Goal: Obtain resource: Download file/media

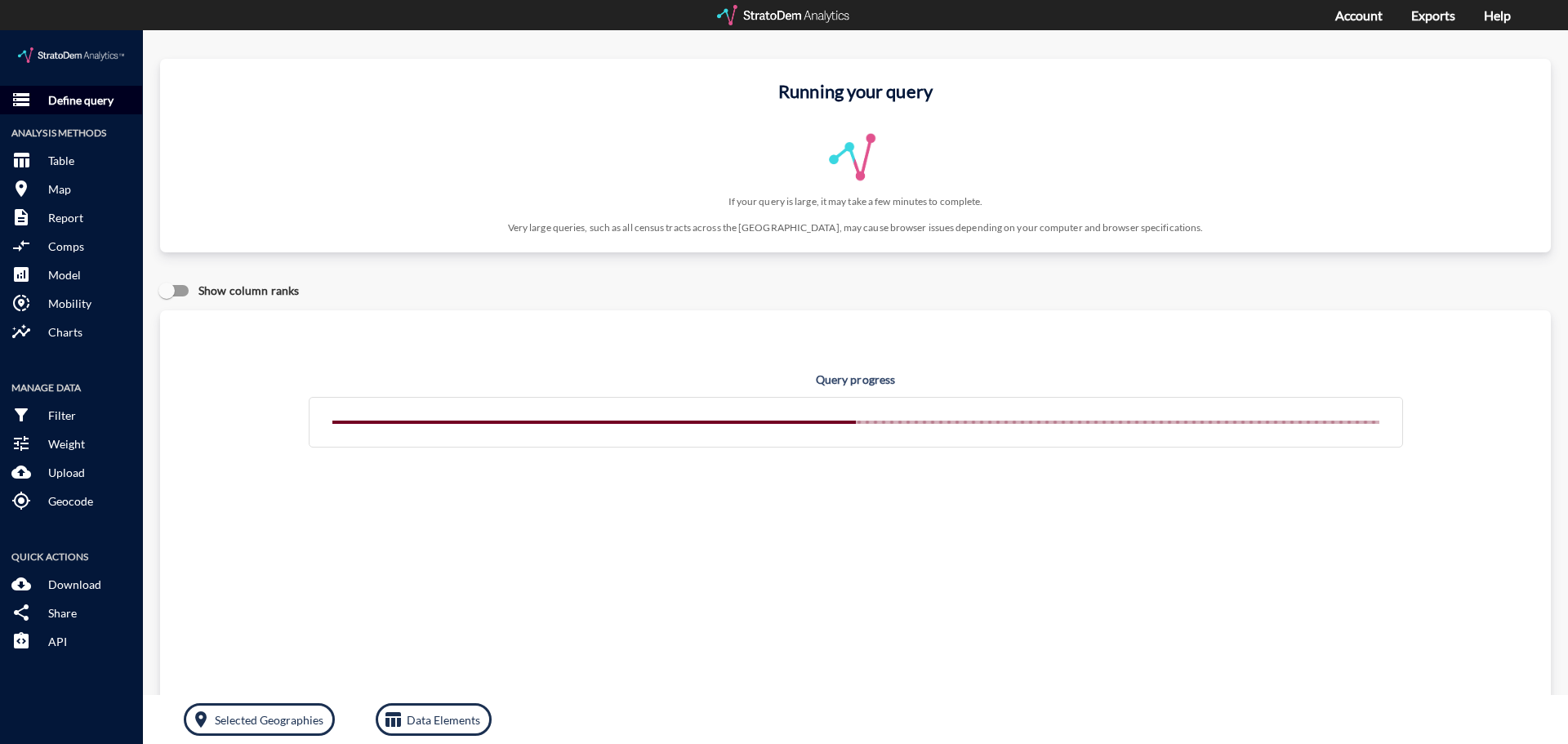
click p "Define query"
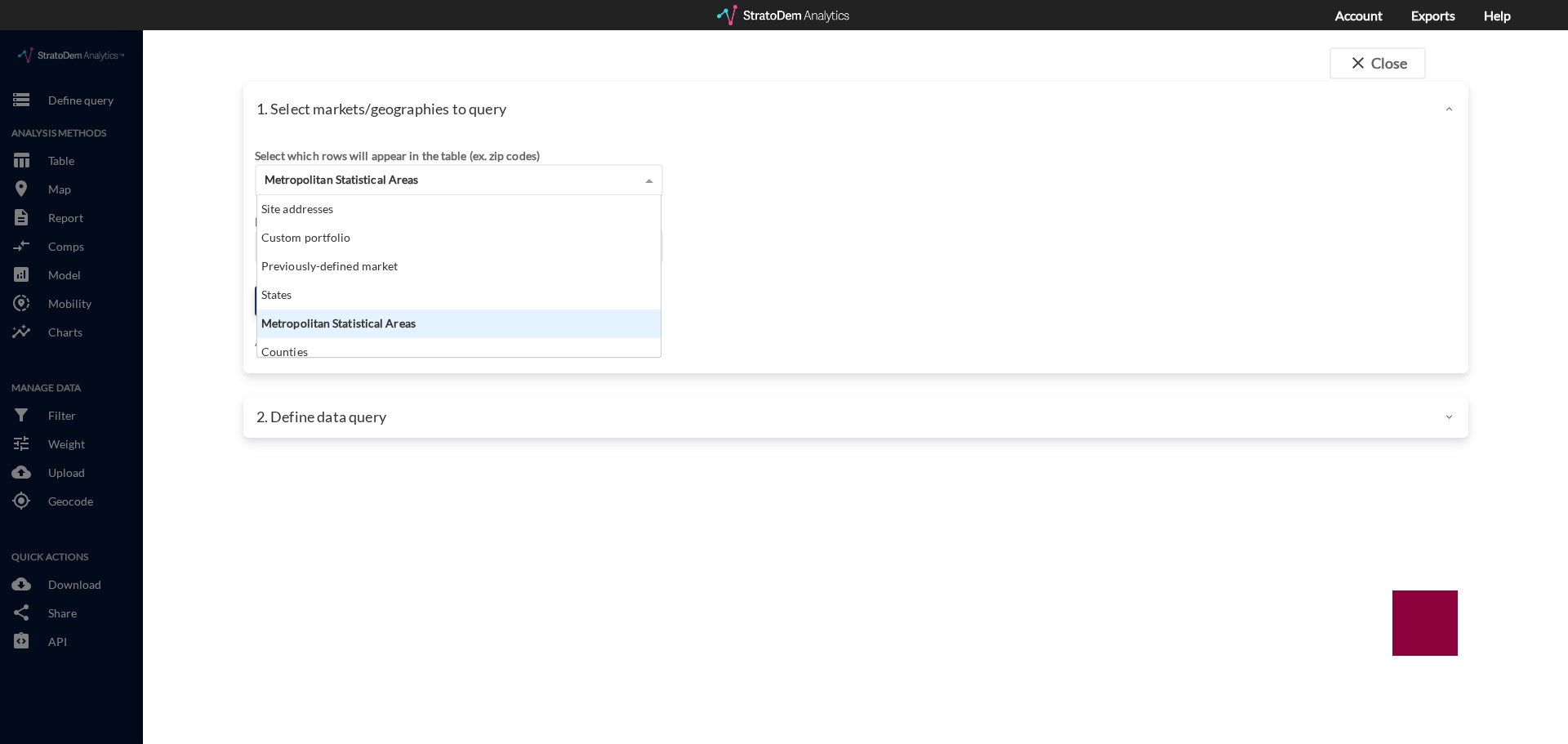
click div "Metropolitan Statistical Areas"
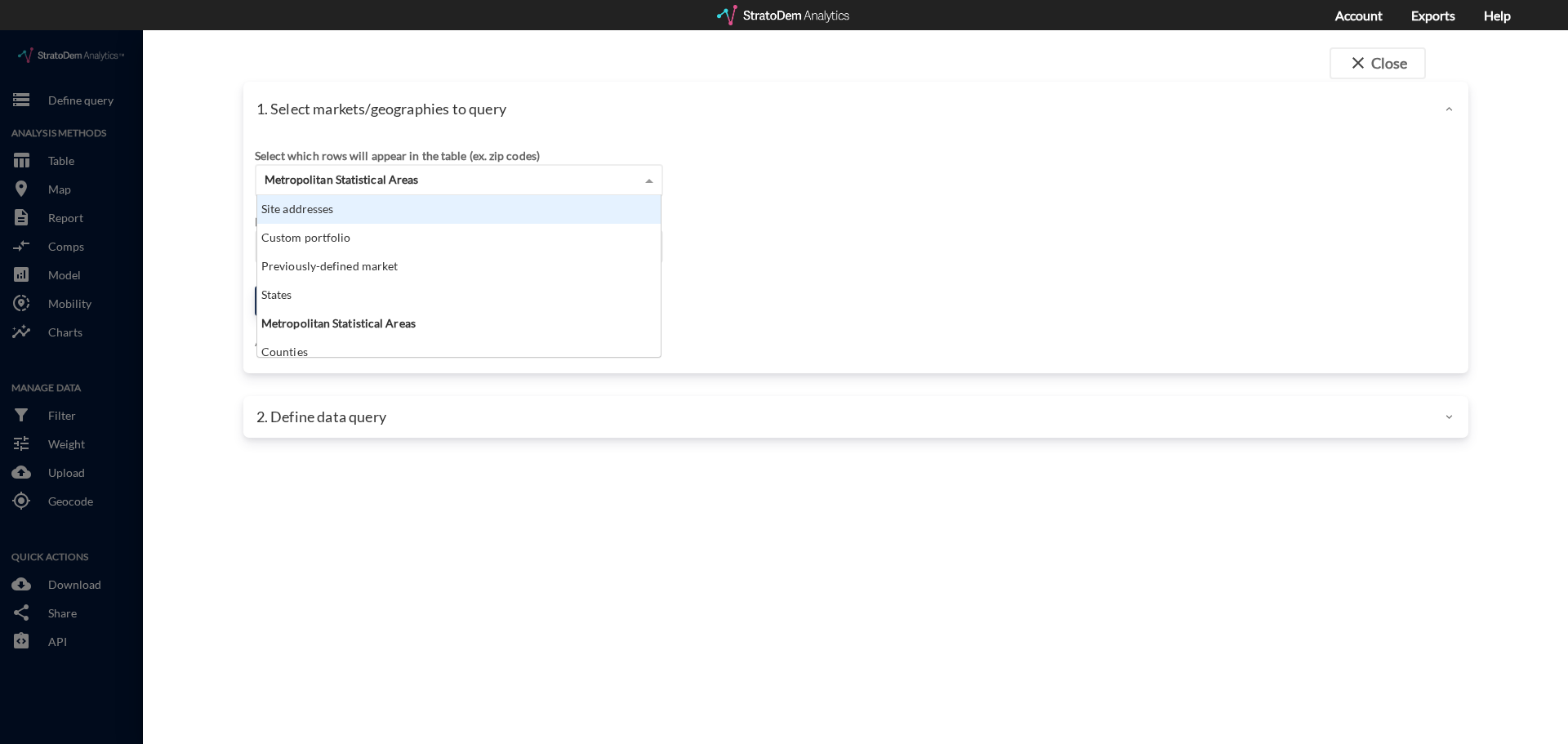
click div "Site addresses"
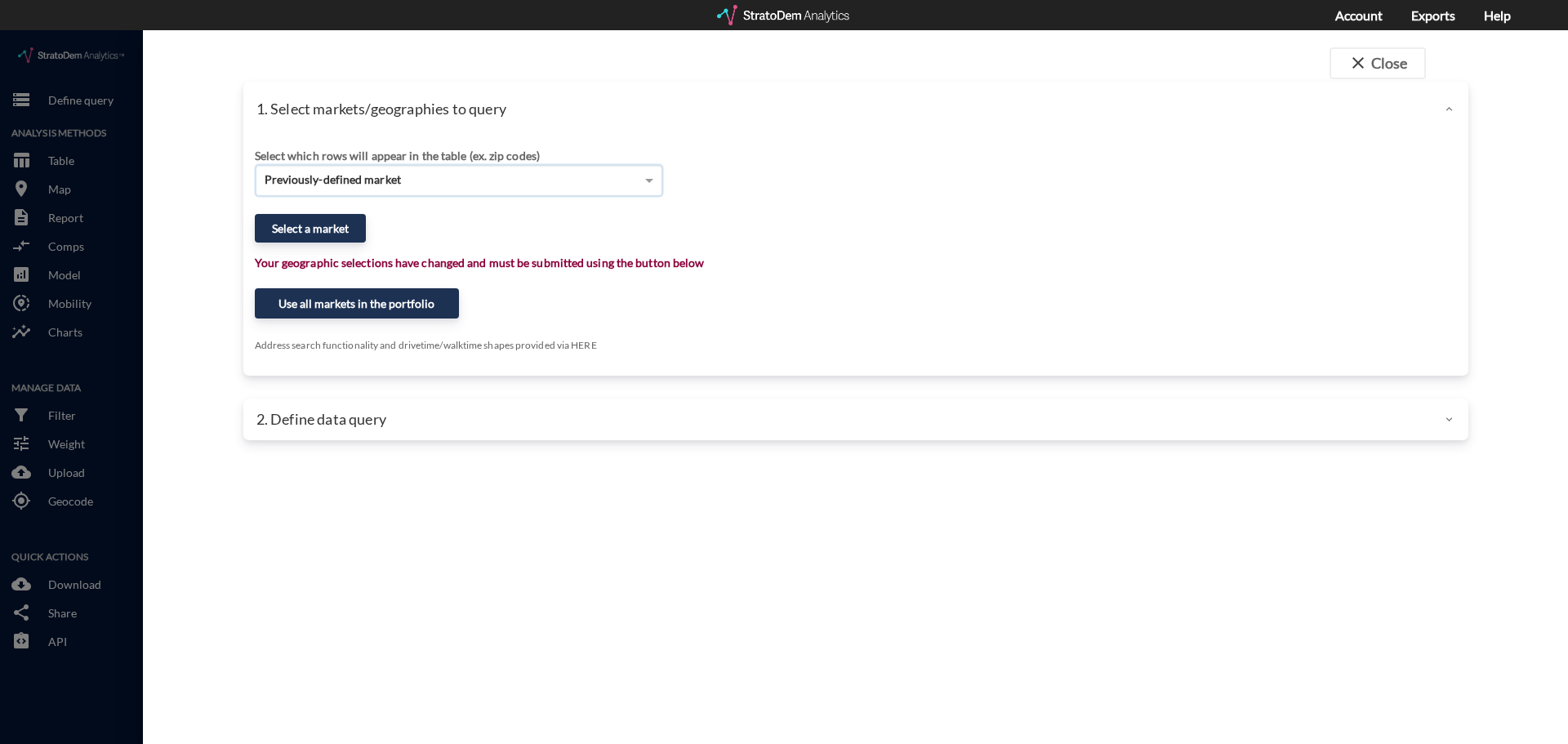
click div "Previously-defined market"
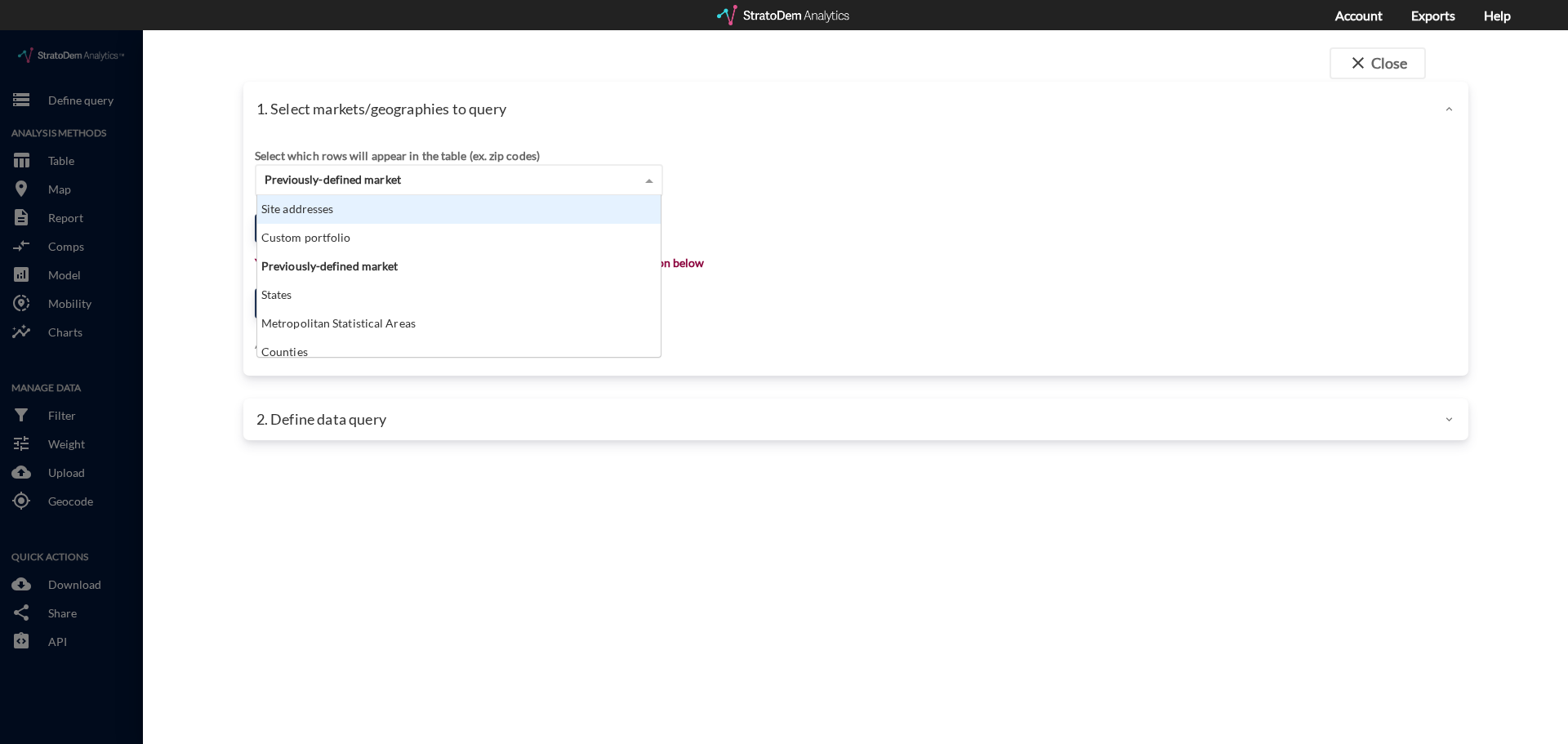
drag, startPoint x: 529, startPoint y: 177, endPoint x: 496, endPoint y: 181, distance: 33.2
click div "Site addresses"
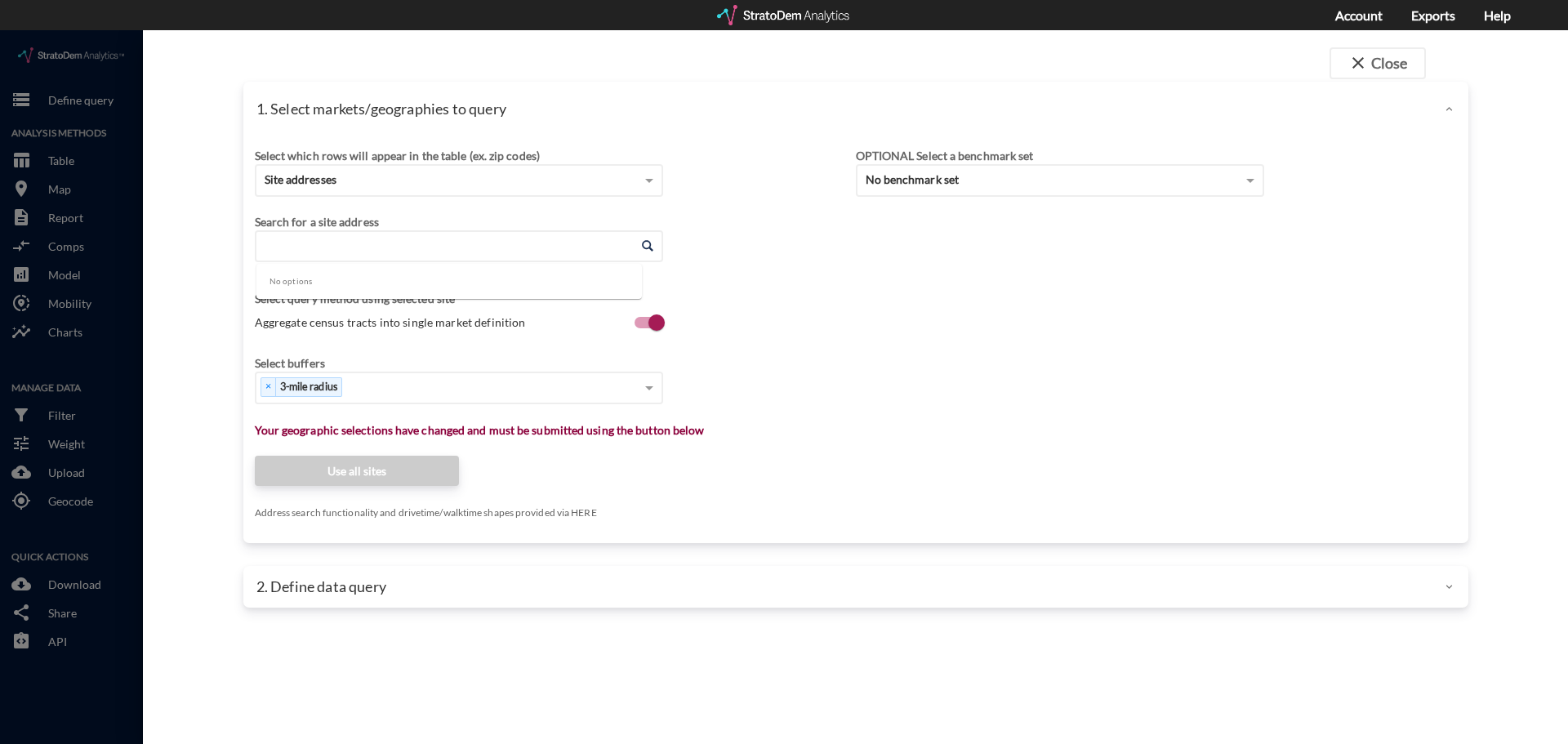
click input "Enter an address"
paste input "[STREET_ADDRESS]"
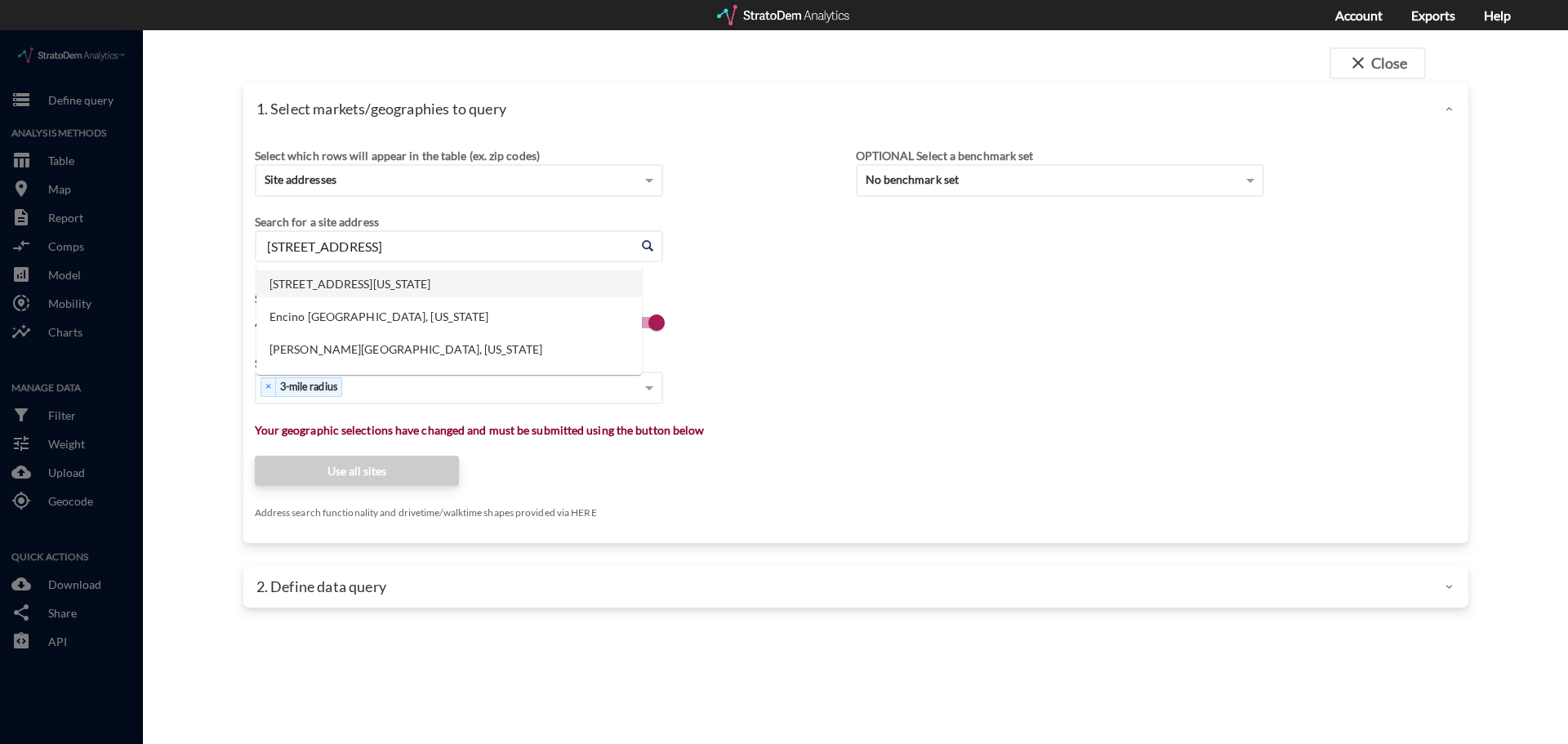
click li "[STREET_ADDRESS][US_STATE]"
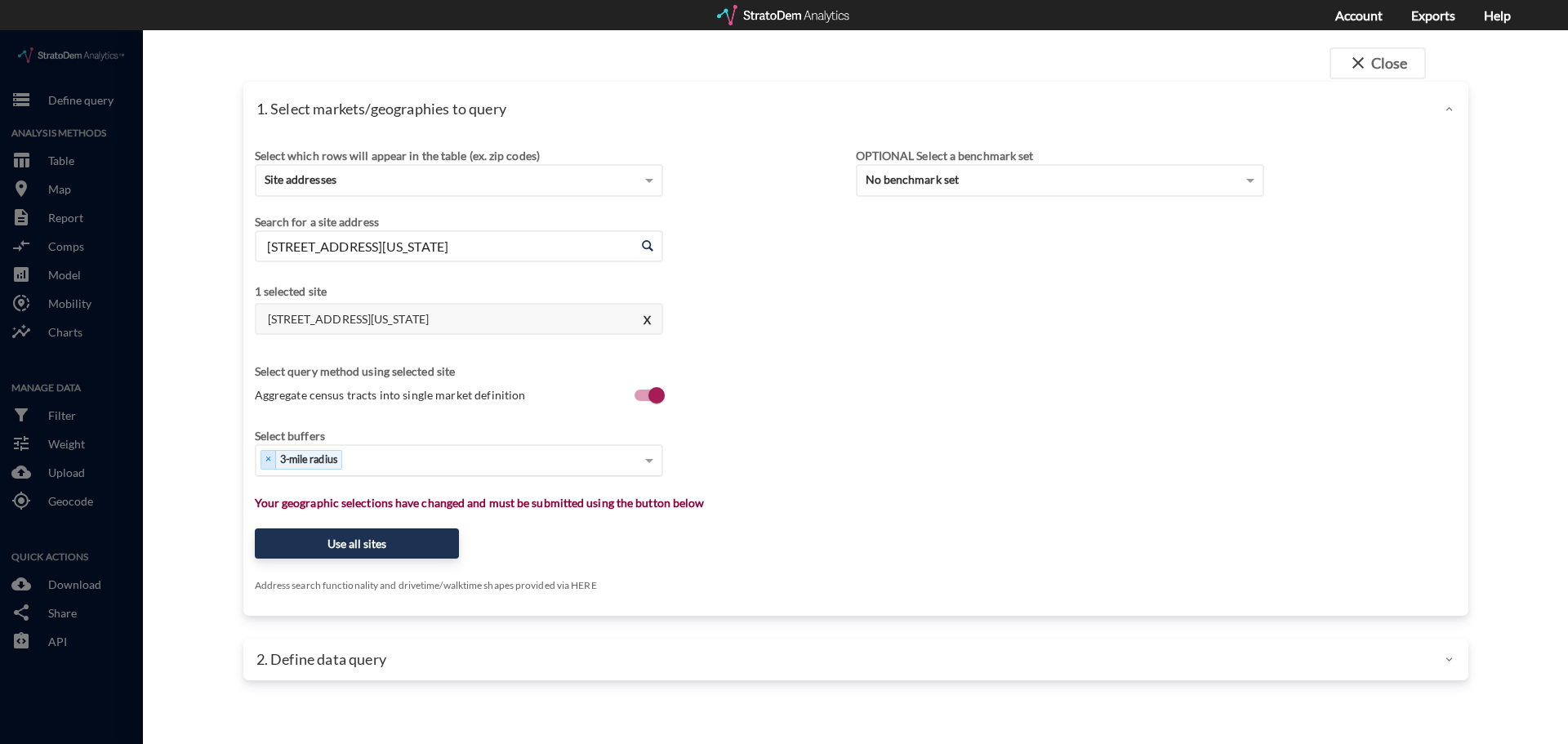
type input "[STREET_ADDRESS][US_STATE]"
click div "Select..."
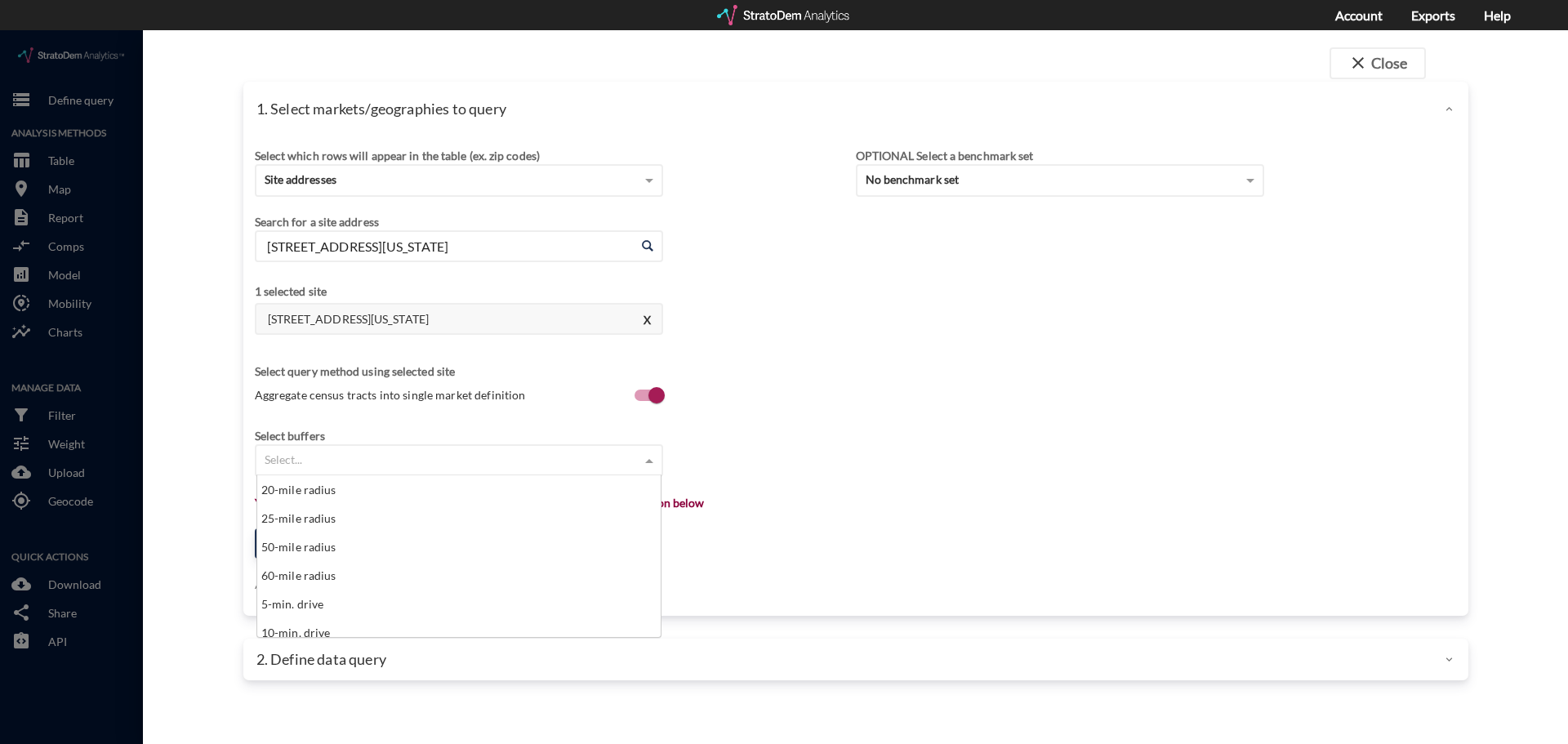
scroll to position [572, 0]
click div "25-mile radius"
click div "× 25-mile radius"
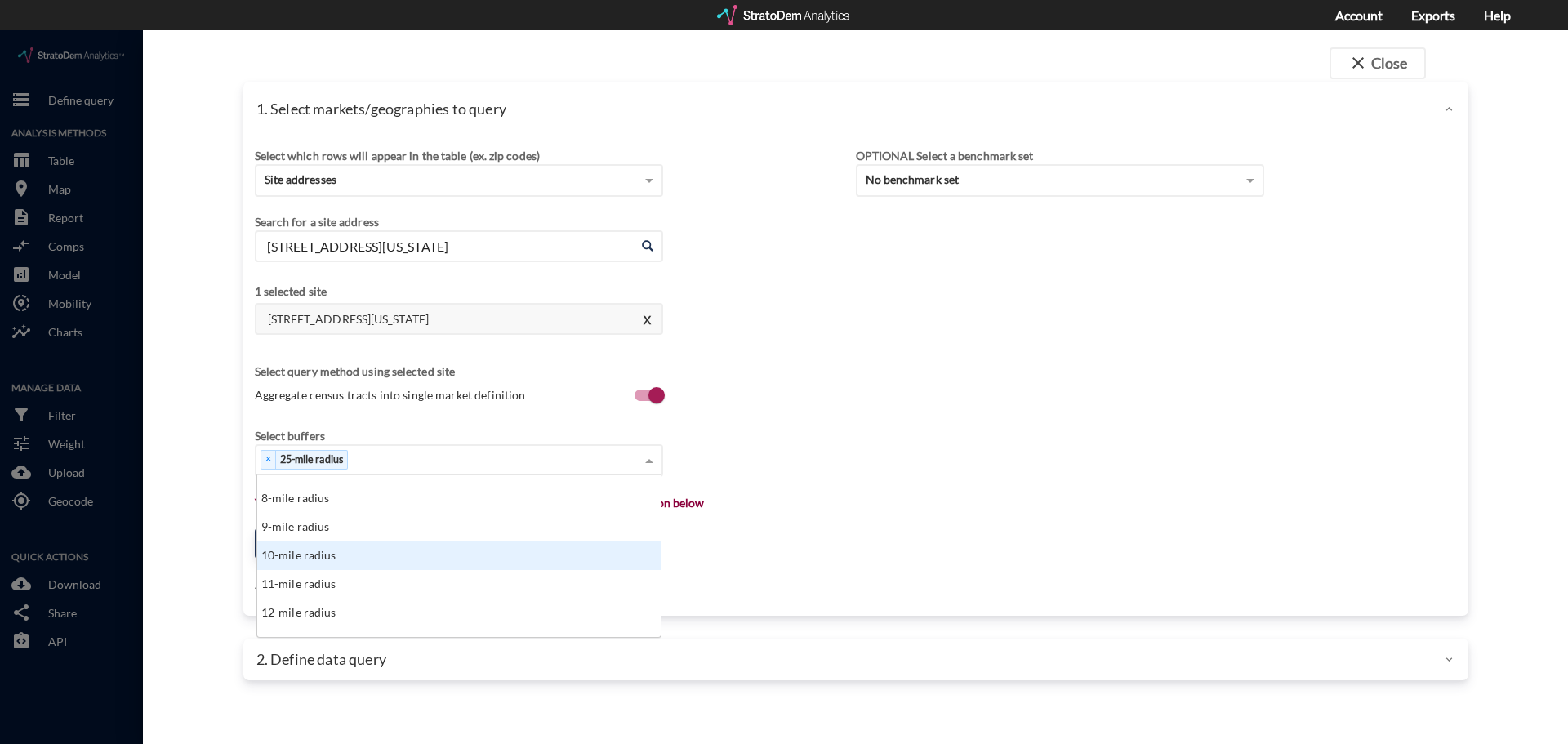
scroll to position [245, 0]
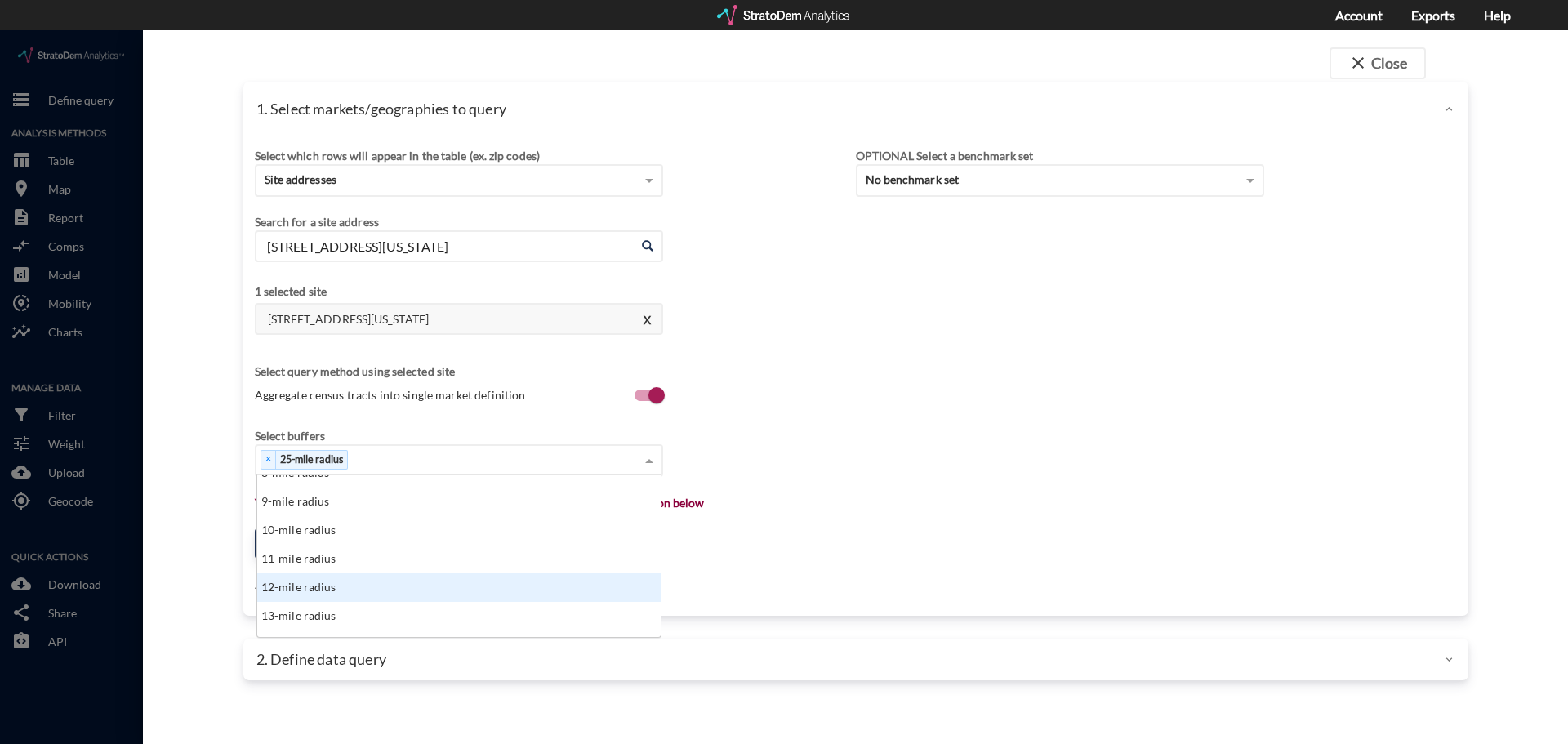
click div "12-mile radius"
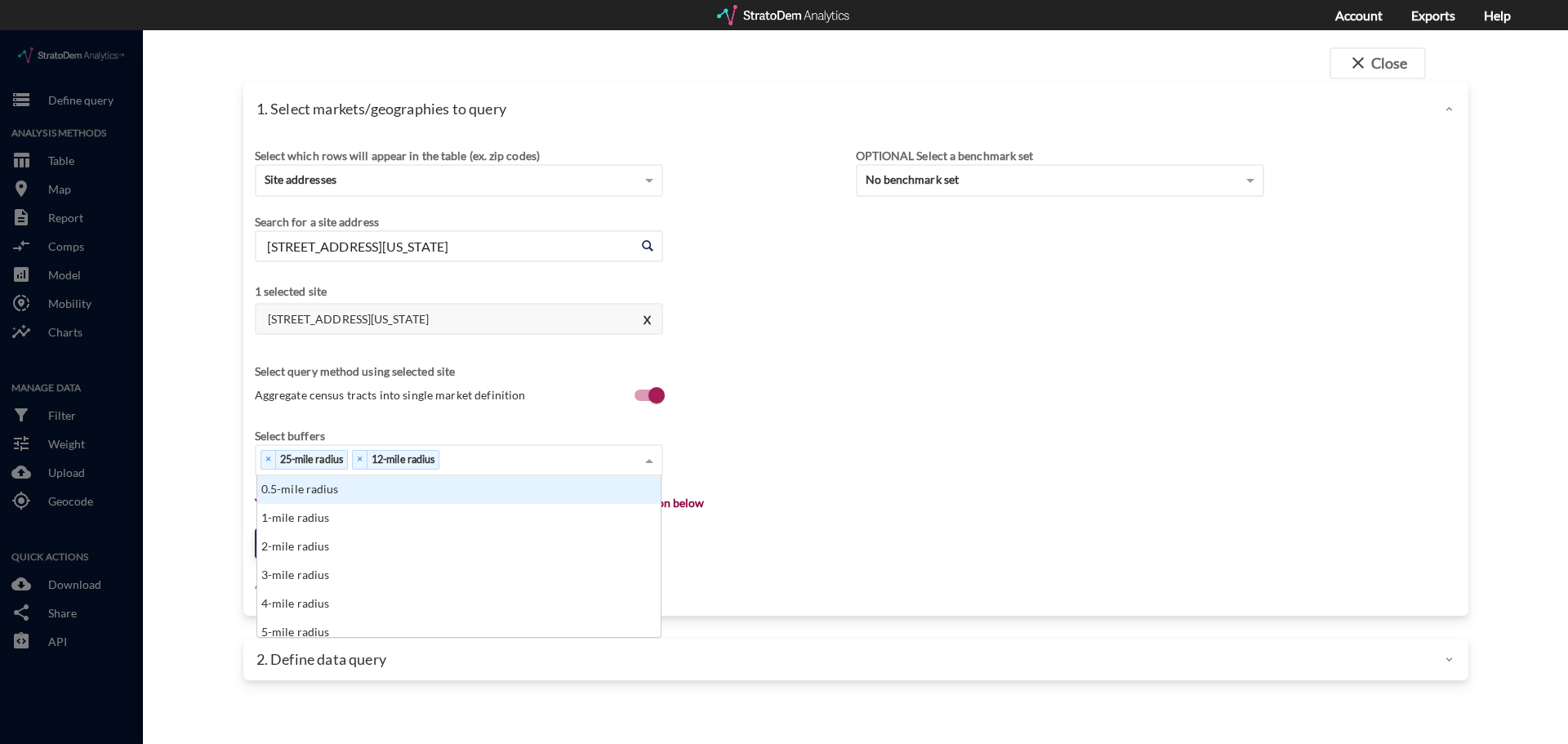
click div "× 25-mile radius × 12-mile radius"
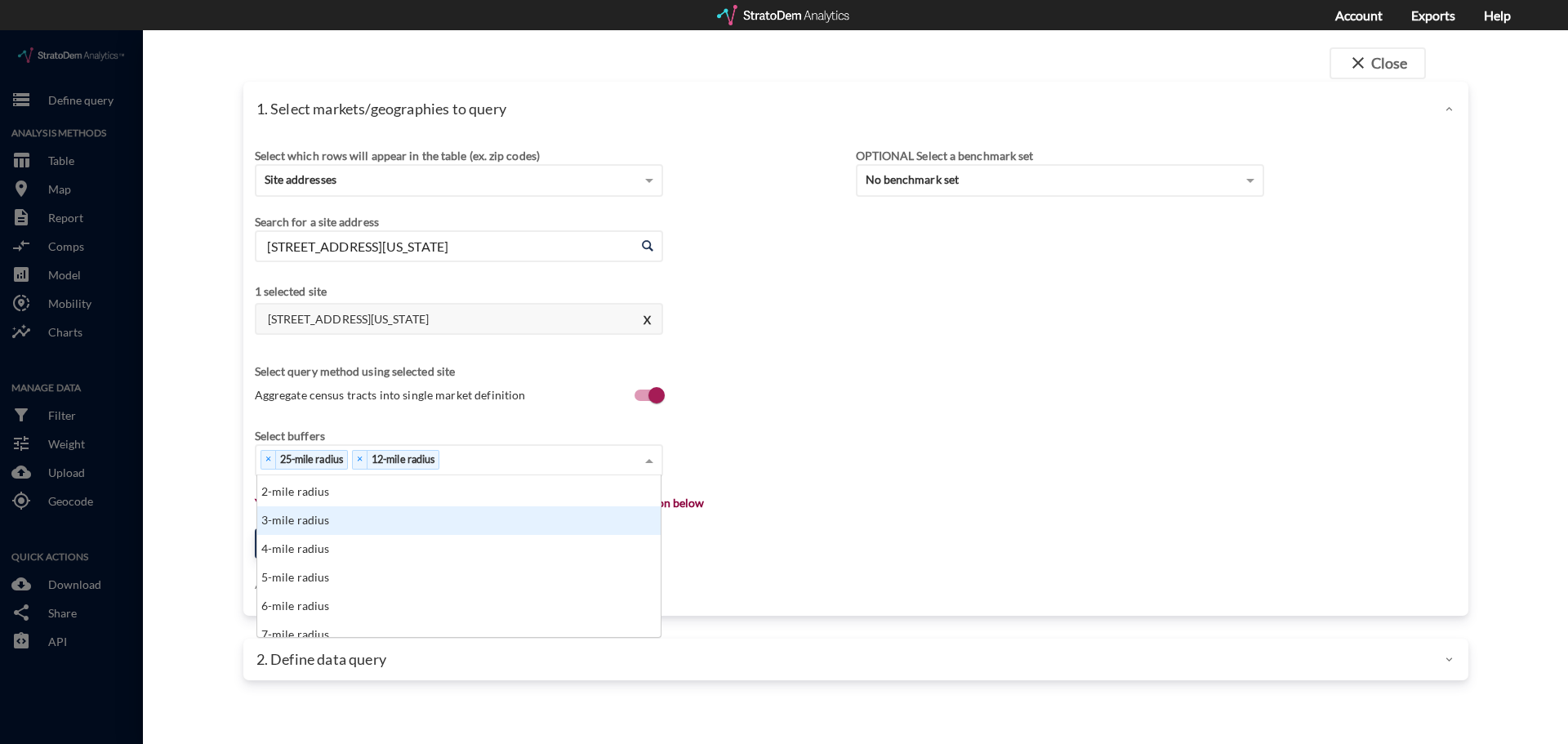
scroll to position [82, 0]
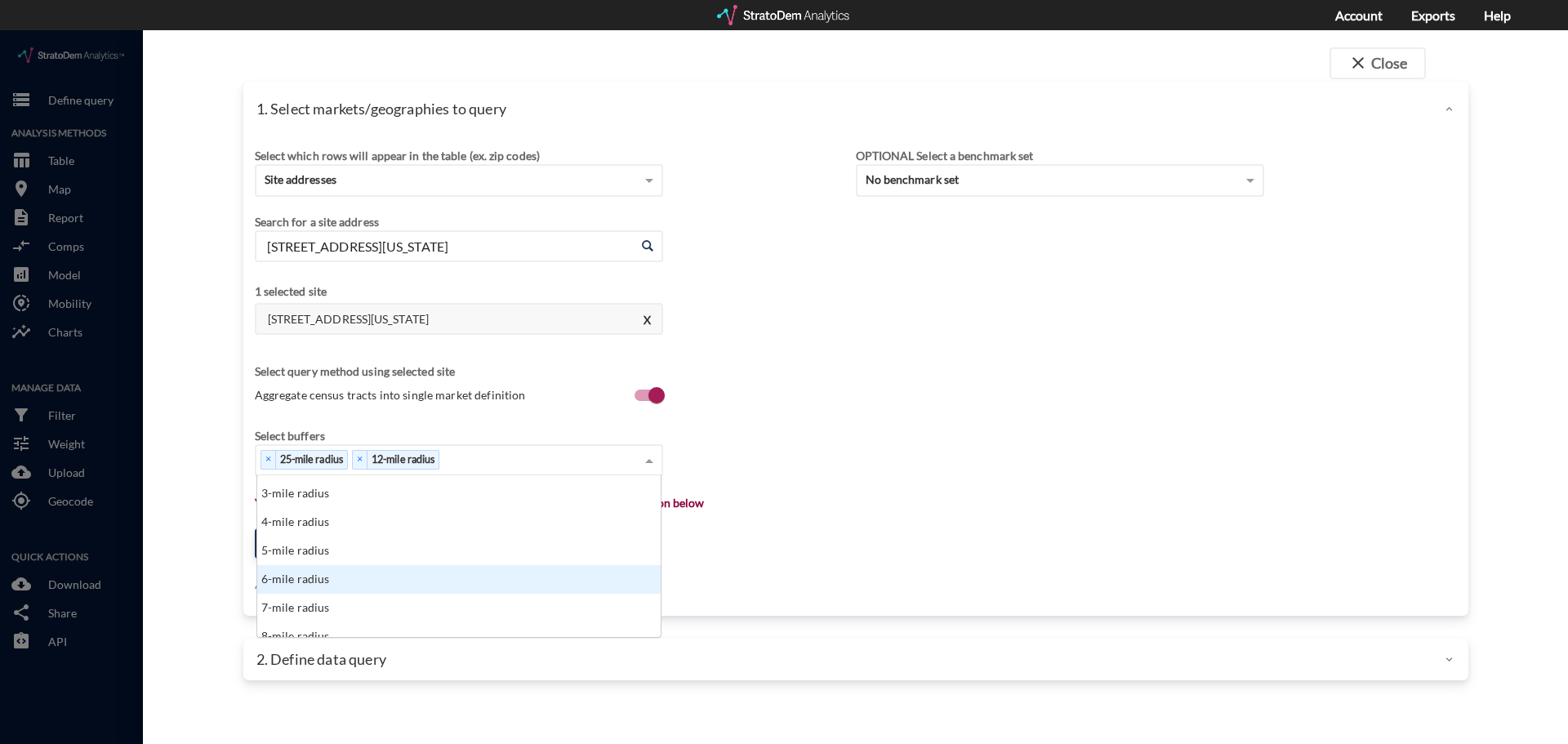
click div "6-mile radius"
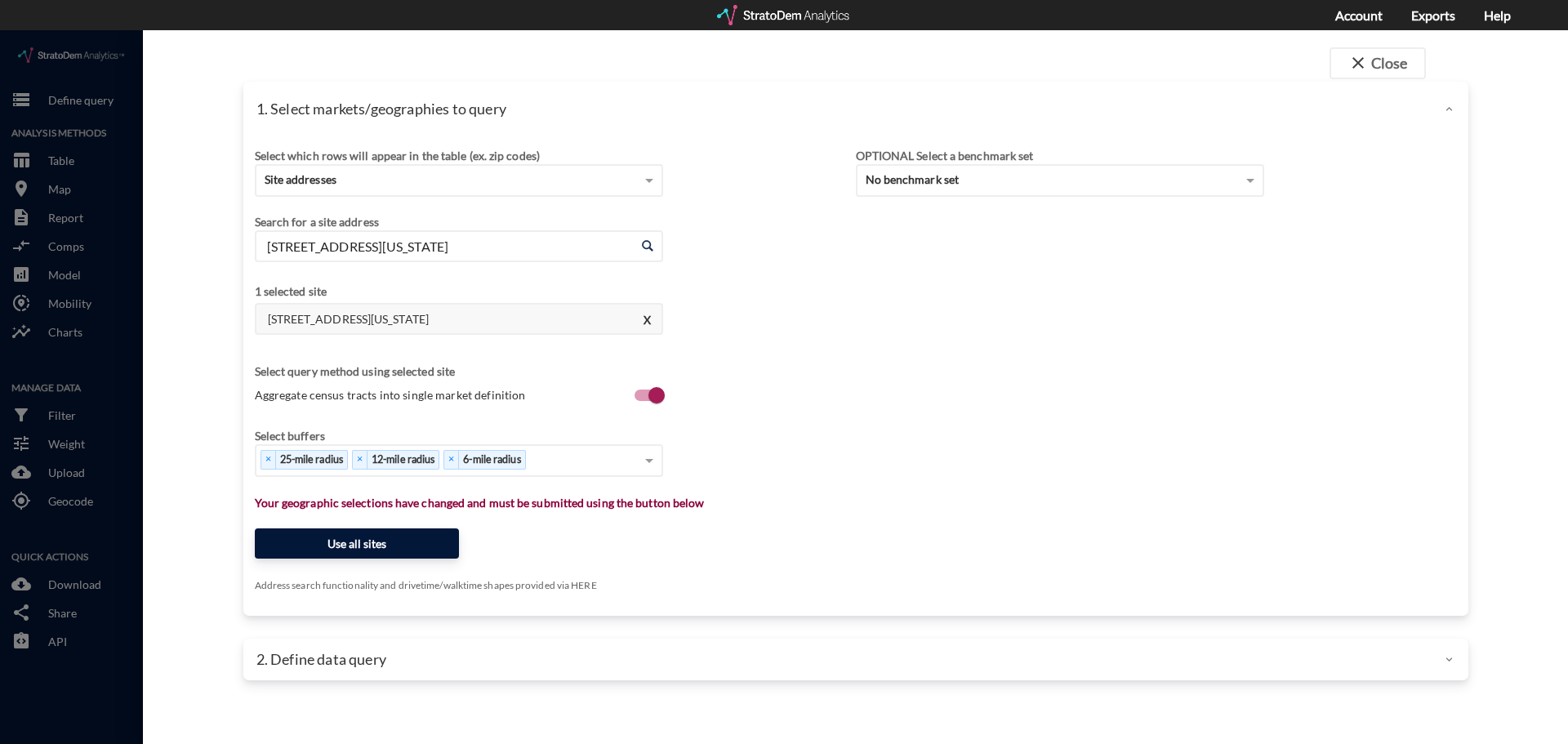
click button "Use all sites"
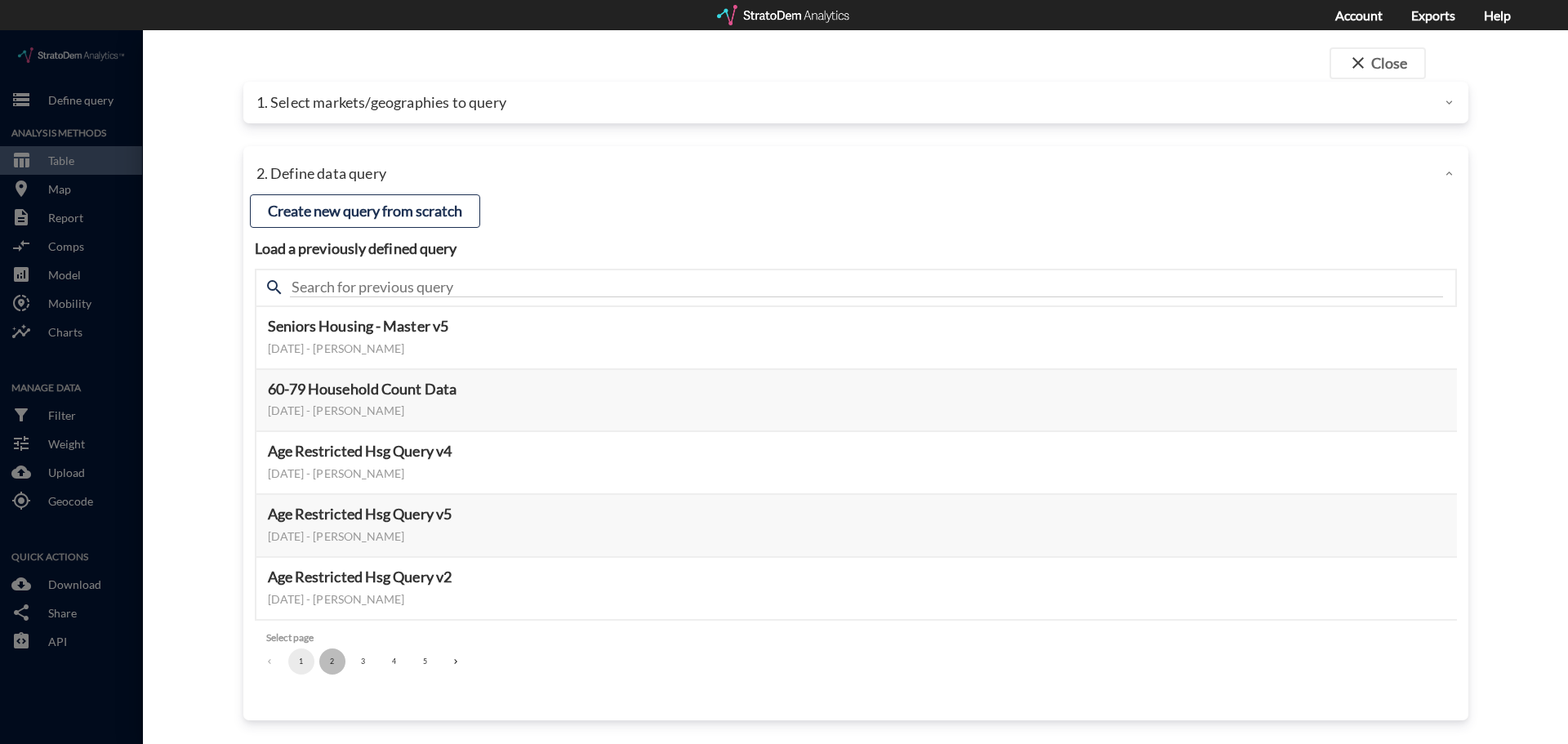
click button "2"
click button "1"
click button "Select this query"
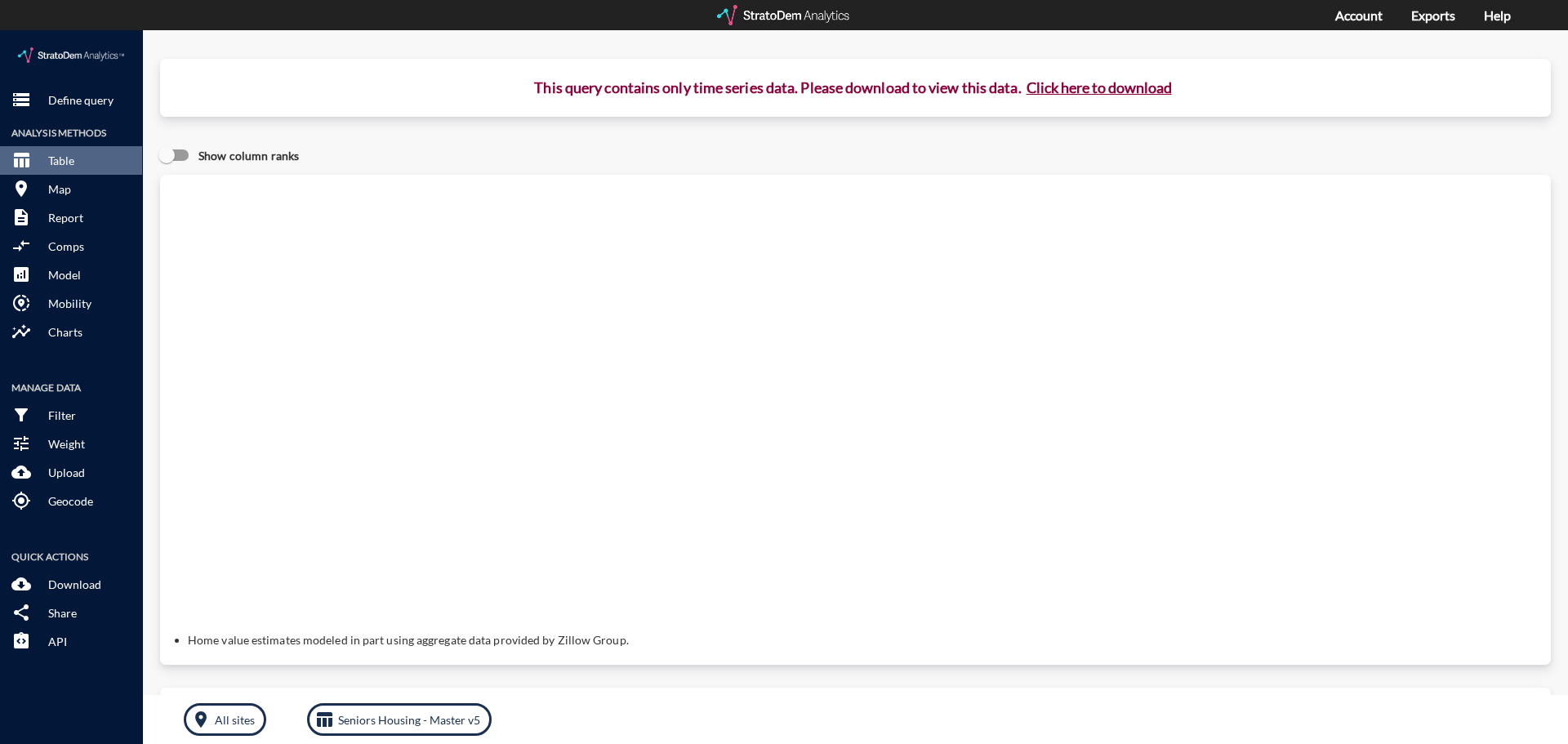
click button "Click here to download"
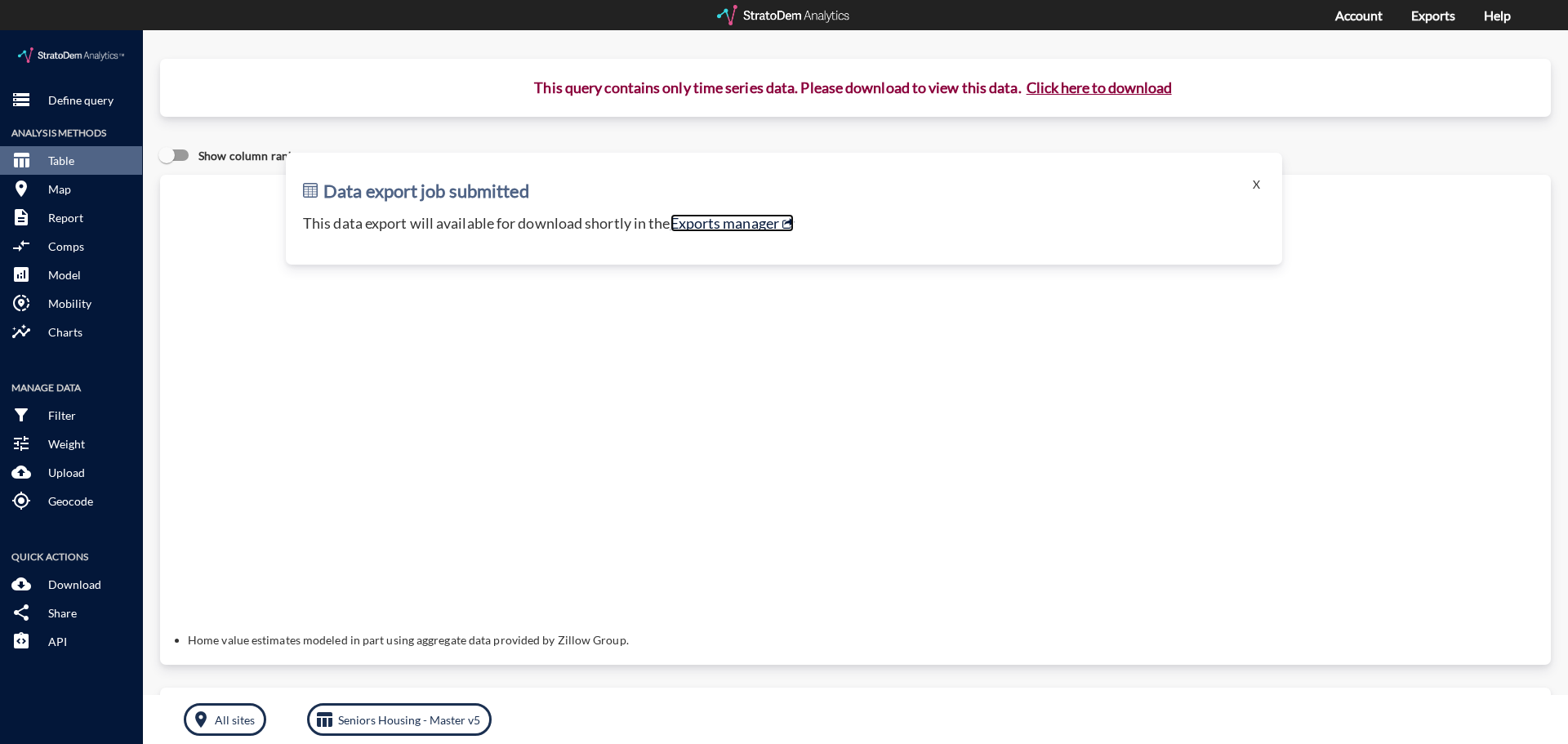
click link "Exports manager"
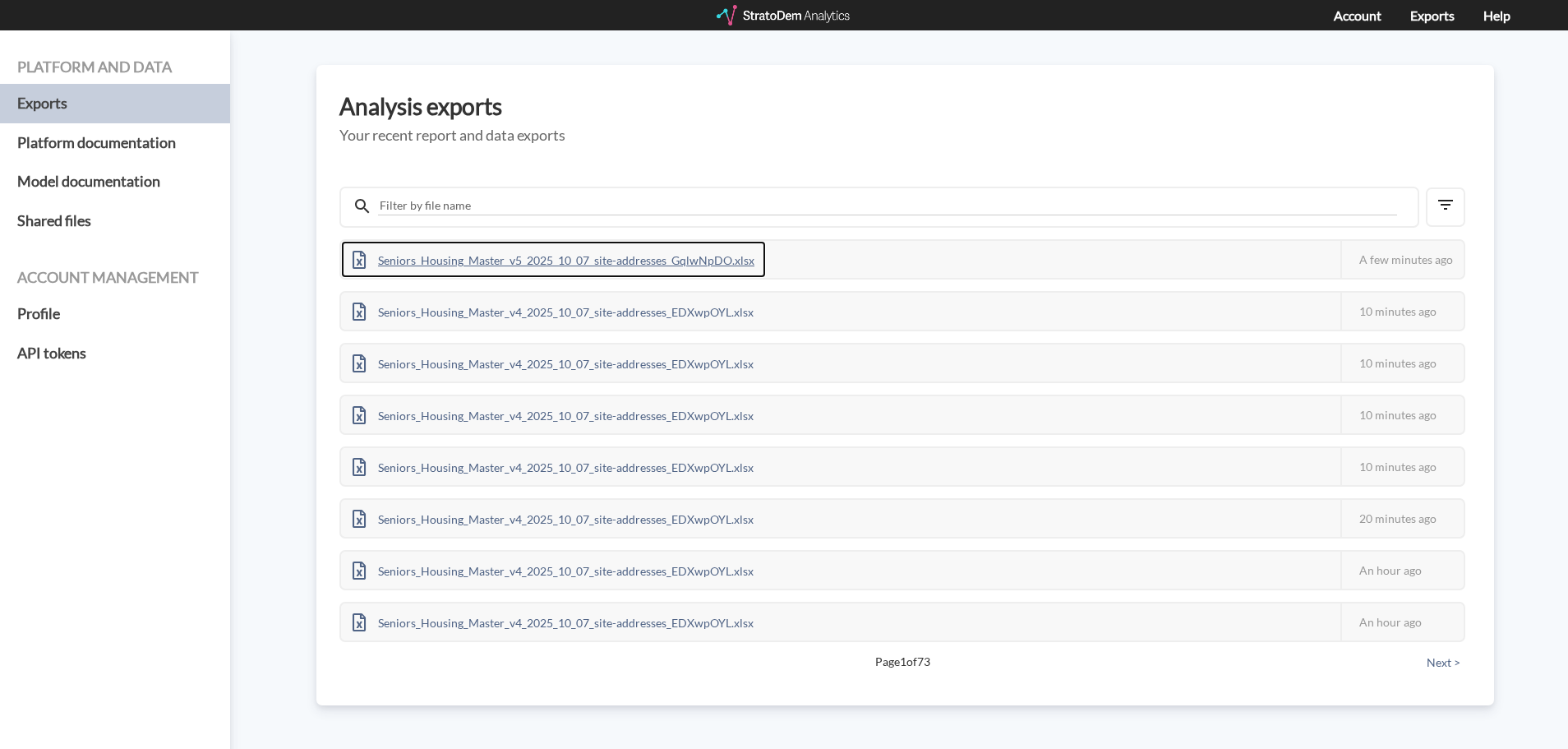
click at [691, 254] on div "Seniors_Housing_Master_v5_2025_10_07_site-addresses_GqlwNpDO.xlsx" at bounding box center [554, 259] width 425 height 37
